Goal: Communication & Community: Participate in discussion

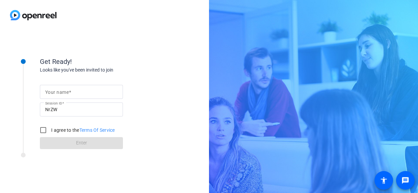
click at [63, 94] on mat-label "Your name" at bounding box center [57, 91] width 24 height 5
click at [63, 94] on input "Your name" at bounding box center [81, 92] width 72 height 8
click at [66, 93] on input "Your name" at bounding box center [81, 92] width 72 height 8
type input "[PERSON_NAME]"
click at [41, 128] on input "I agree to the Terms Of Service" at bounding box center [43, 129] width 13 height 13
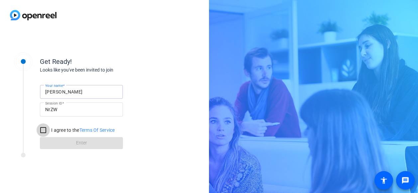
checkbox input "true"
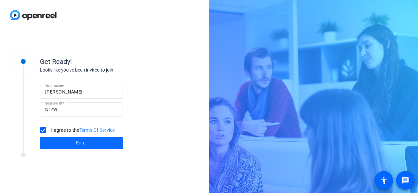
click at [86, 144] on span "Enter" at bounding box center [81, 142] width 11 height 7
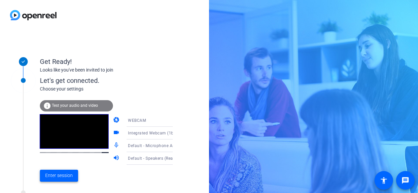
click at [57, 173] on span "Enter session" at bounding box center [59, 175] width 28 height 7
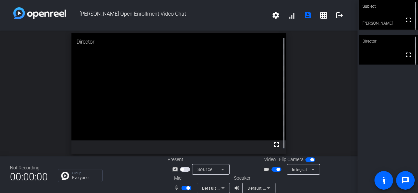
click at [273, 168] on span "button" at bounding box center [276, 169] width 10 height 5
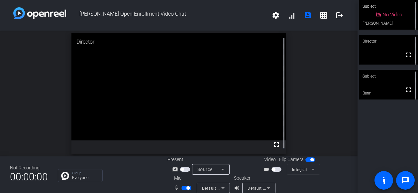
click at [272, 168] on span "button" at bounding box center [273, 168] width 3 height 3
click at [390, 83] on video at bounding box center [388, 85] width 59 height 30
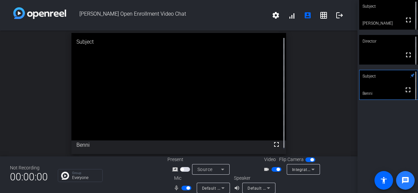
click at [404, 179] on mat-icon "message" at bounding box center [405, 180] width 8 height 8
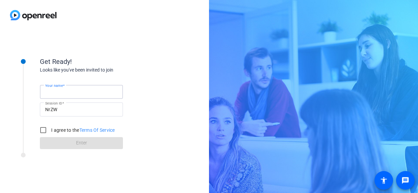
click at [76, 91] on input "Your name" at bounding box center [81, 92] width 72 height 8
type input "[PERSON_NAME]"
click at [77, 137] on form "Your name [PERSON_NAME] Session ID NrZW I agree to the Terms Of Service Enter" at bounding box center [81, 115] width 83 height 68
click at [44, 127] on input "I agree to the Terms Of Service" at bounding box center [43, 129] width 13 height 13
checkbox input "true"
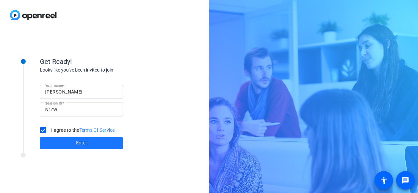
click at [64, 139] on span at bounding box center [81, 143] width 83 height 16
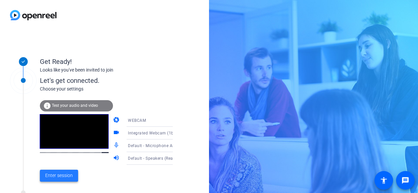
click at [60, 174] on span "Enter session" at bounding box center [59, 175] width 28 height 7
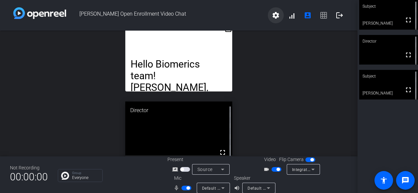
click at [272, 14] on mat-icon "settings" at bounding box center [276, 15] width 8 height 8
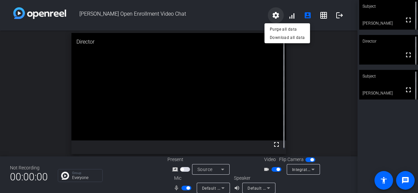
click at [272, 14] on div at bounding box center [209, 96] width 418 height 193
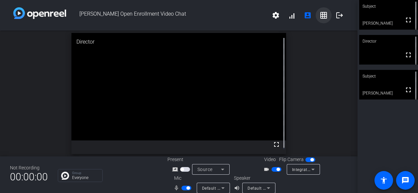
click at [319, 13] on mat-icon "grid_on" at bounding box center [323, 15] width 8 height 8
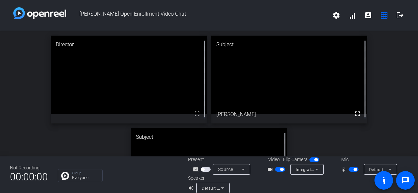
click at [318, 12] on span "[PERSON_NAME] Open Enrollment Video Chat" at bounding box center [197, 15] width 262 height 16
click at [380, 15] on mat-icon "grid_on" at bounding box center [384, 15] width 8 height 8
click at [376, 70] on div "Director fullscreen Subject fullscreen [PERSON_NAME] Subject fullscreen [PERSON…" at bounding box center [209, 126] width 418 height 190
click at [364, 14] on mat-icon "account_box" at bounding box center [368, 15] width 8 height 8
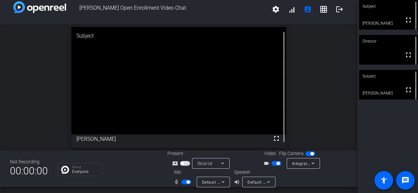
scroll to position [8, 0]
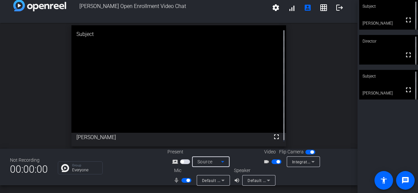
click at [221, 160] on icon at bounding box center [222, 161] width 8 height 8
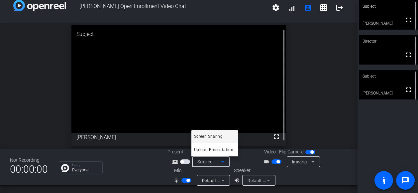
click at [220, 159] on div at bounding box center [209, 96] width 418 height 193
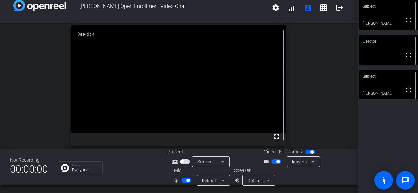
click at [389, 78] on div "Subject" at bounding box center [388, 76] width 59 height 13
